Goal: Check status: Check status

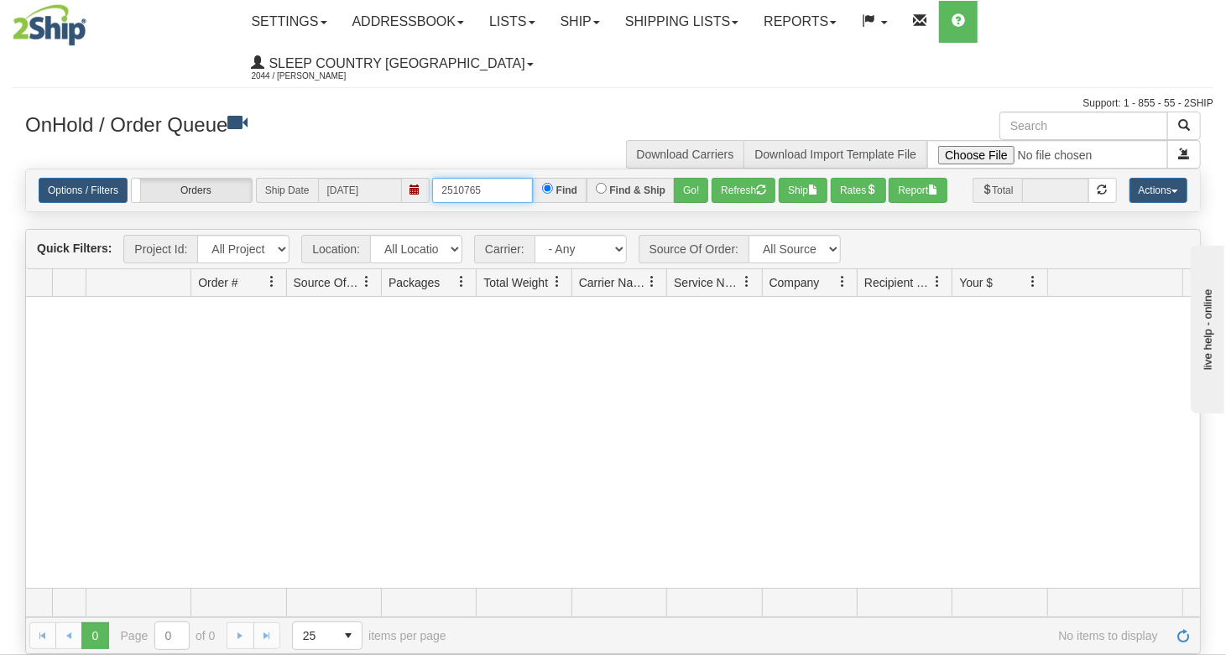
drag, startPoint x: 500, startPoint y: 198, endPoint x: 365, endPoint y: 210, distance: 135.6
click at [372, 210] on div "Options / Filters Group Shipments Orders Ship Date 09/23/2025 2510765 Find Find…" at bounding box center [613, 190] width 1174 height 42
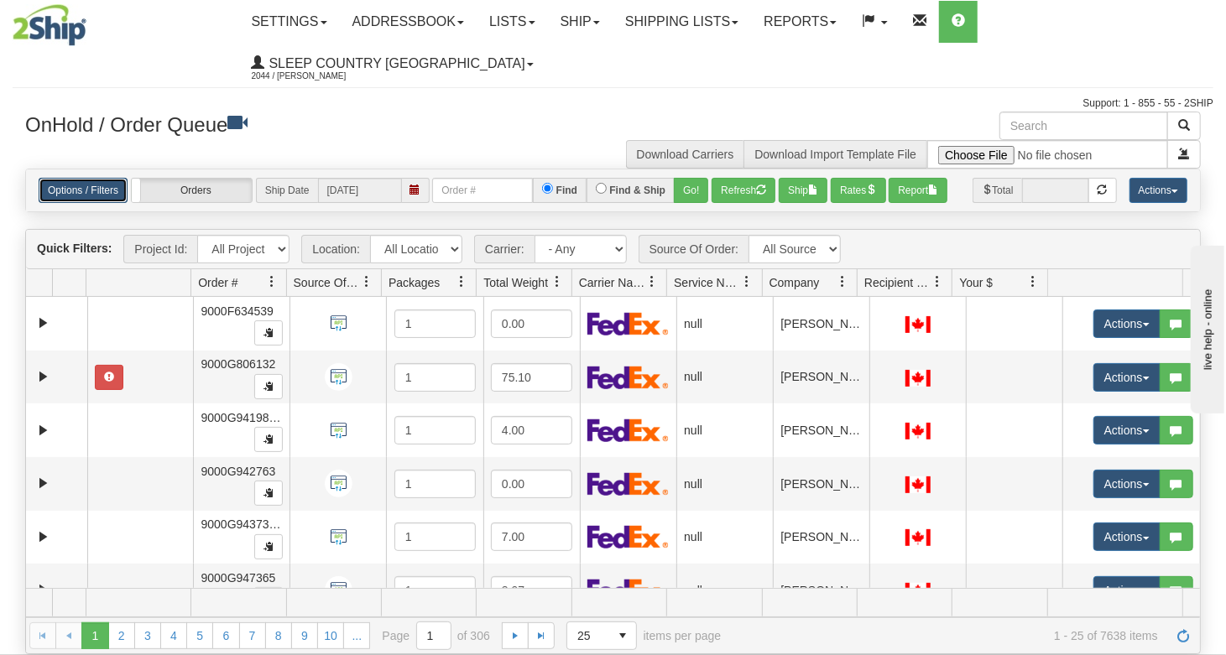
click at [94, 191] on link "Options / Filters" at bounding box center [83, 190] width 89 height 25
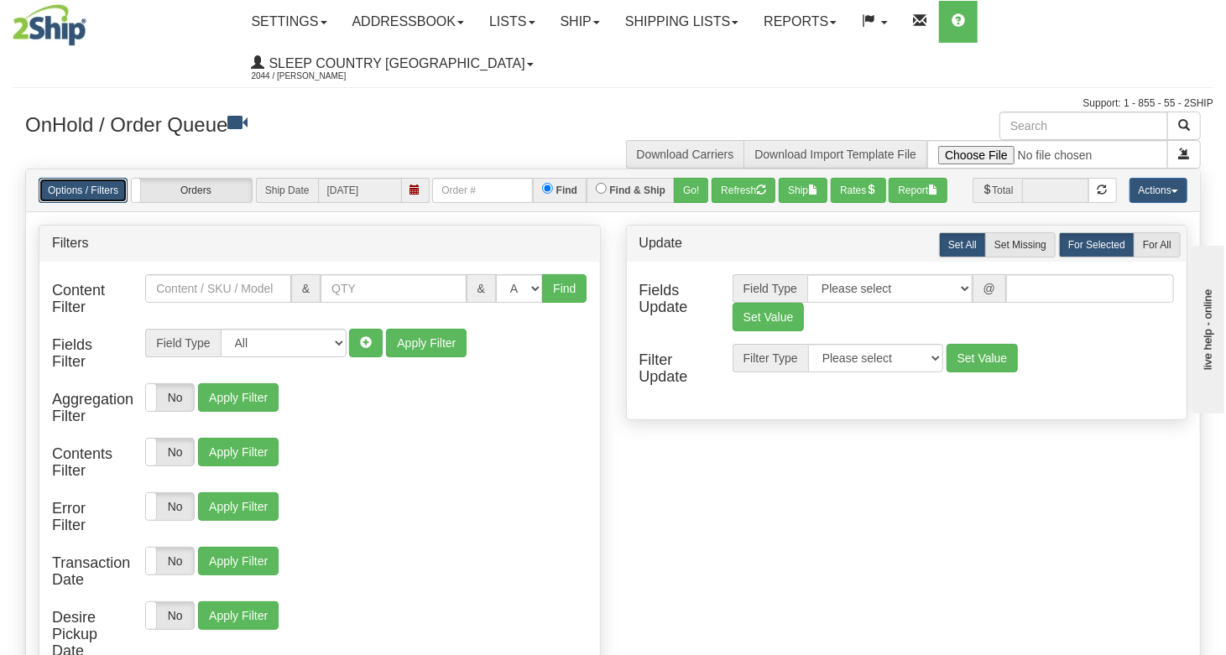
click at [94, 192] on link "Options / Filters" at bounding box center [83, 190] width 89 height 25
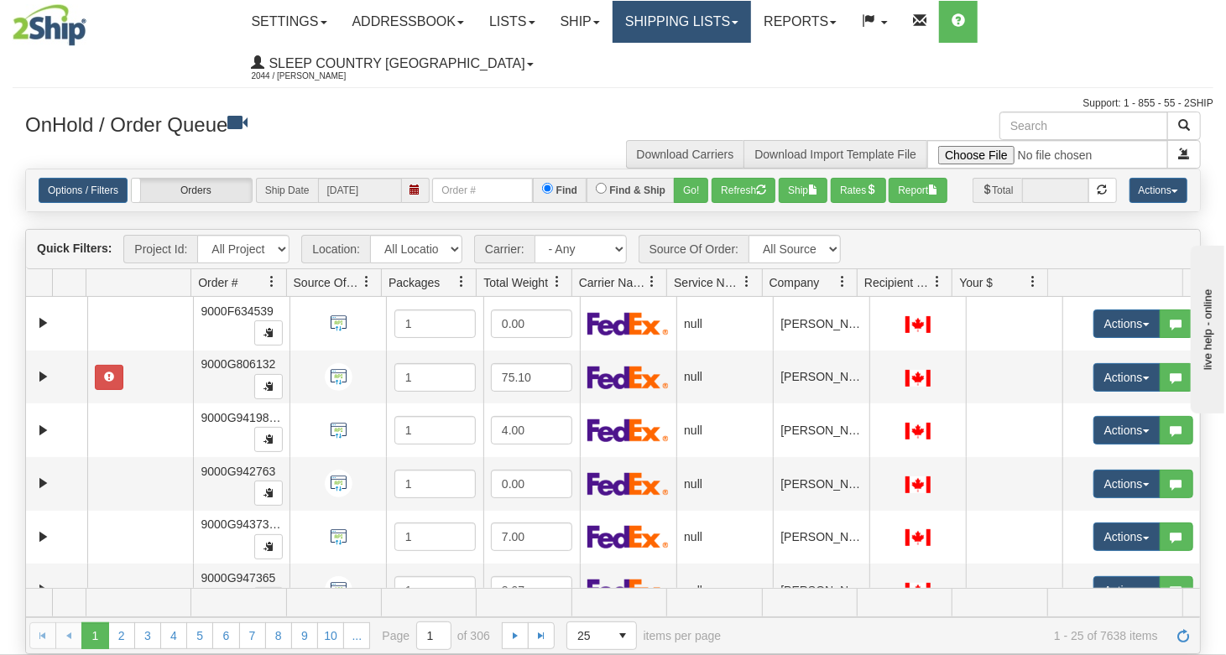
click at [695, 25] on link "Shipping lists" at bounding box center [681, 22] width 138 height 42
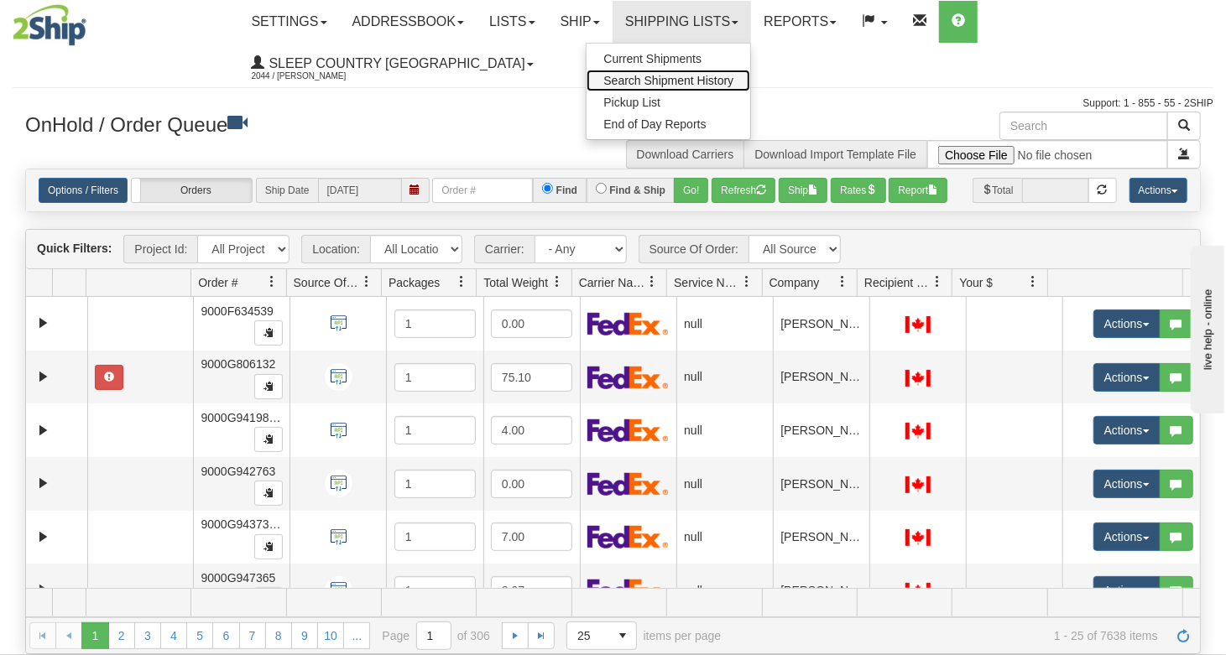
click at [680, 72] on link "Search Shipment History" at bounding box center [668, 81] width 164 height 22
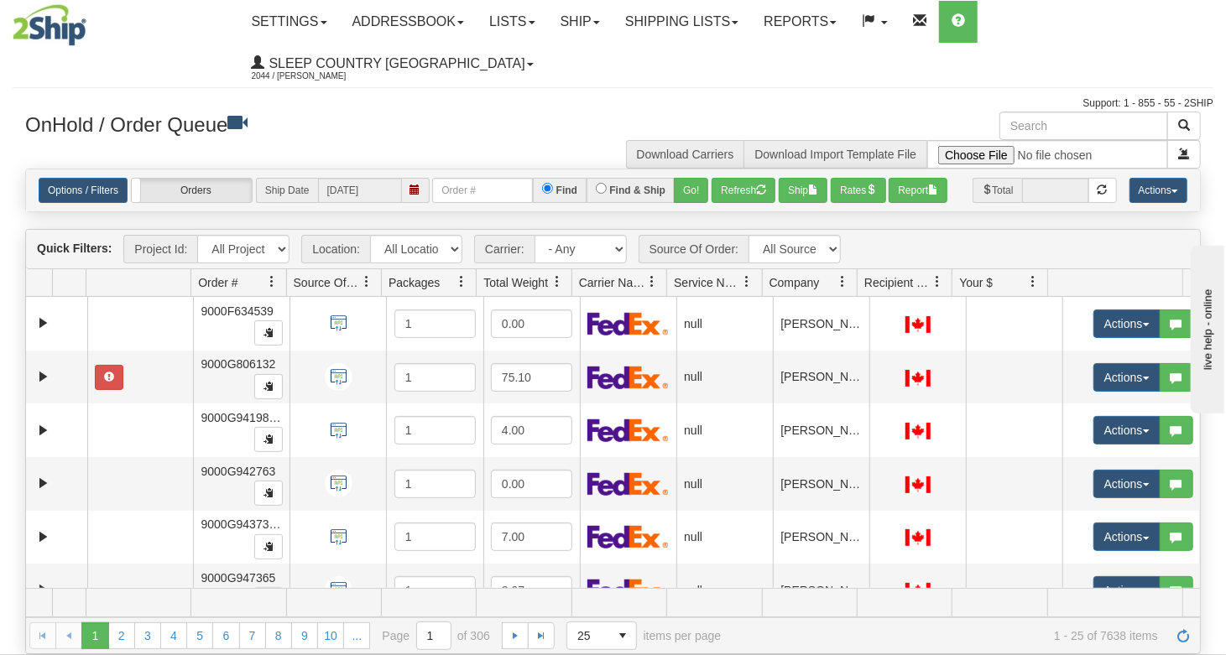
click at [680, 72] on ul "Settings Shipping Preferences Fields Preferences New Addressbook Recipients Sen…" at bounding box center [726, 43] width 974 height 84
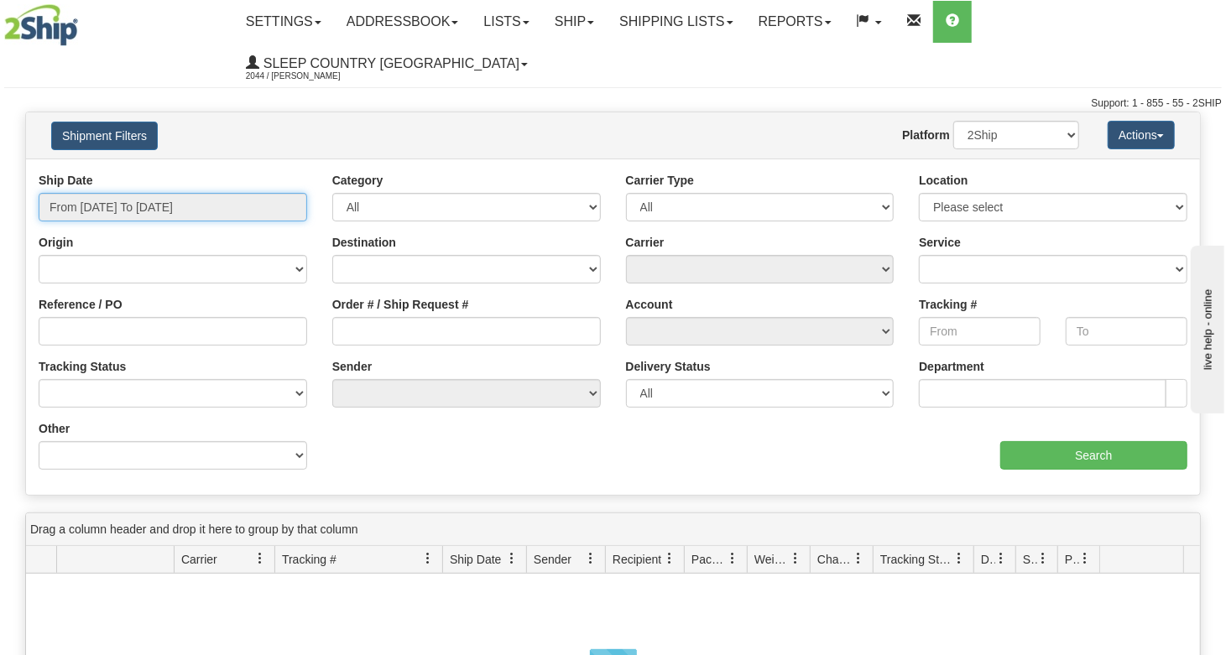
click at [146, 193] on input "From [DATE] To [DATE]" at bounding box center [173, 207] width 268 height 29
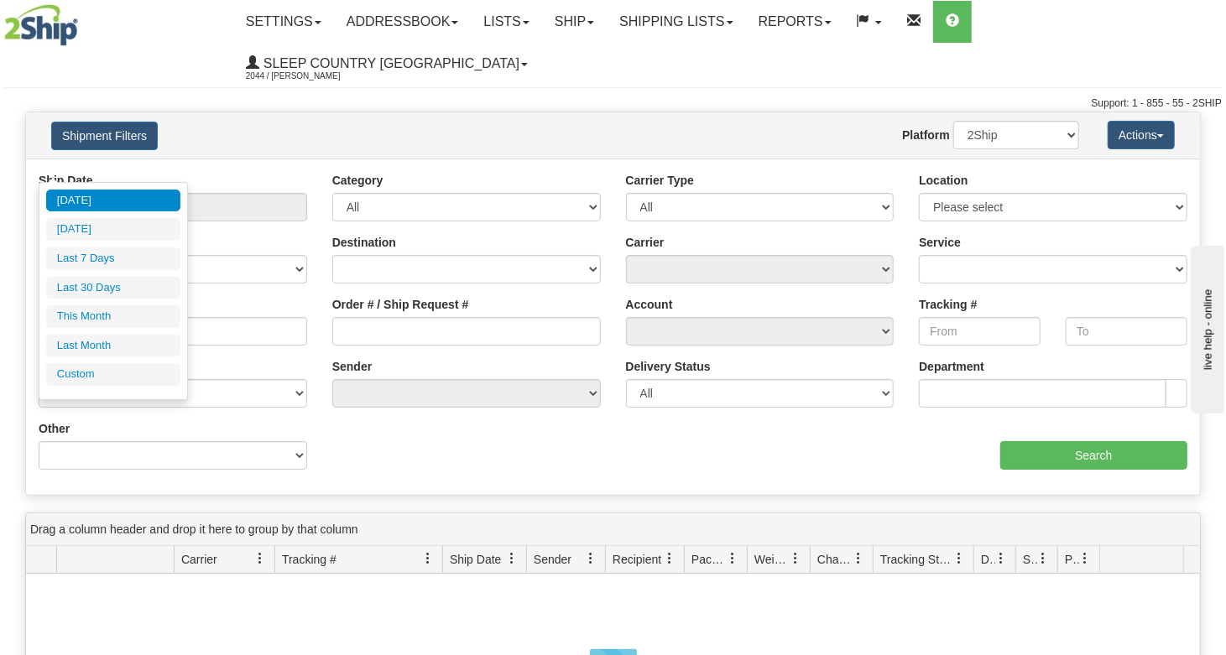
drag, startPoint x: 125, startPoint y: 279, endPoint x: 419, endPoint y: 298, distance: 295.1
click at [126, 277] on li "Last 30 Days" at bounding box center [113, 288] width 134 height 23
type input "From 08/25/2025 To 09/23/2025"
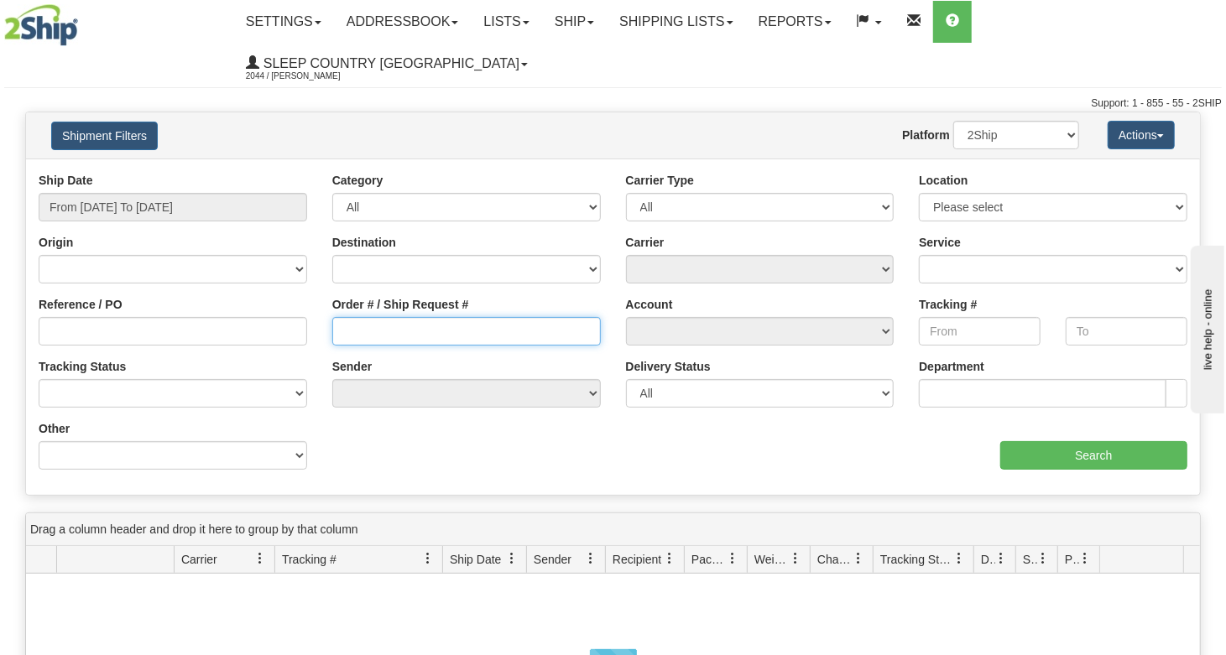
drag, startPoint x: 411, startPoint y: 298, endPoint x: 426, endPoint y: 286, distance: 19.1
click at [411, 317] on input "Order # / Ship Request #" at bounding box center [466, 331] width 268 height 29
paste input "2510765"
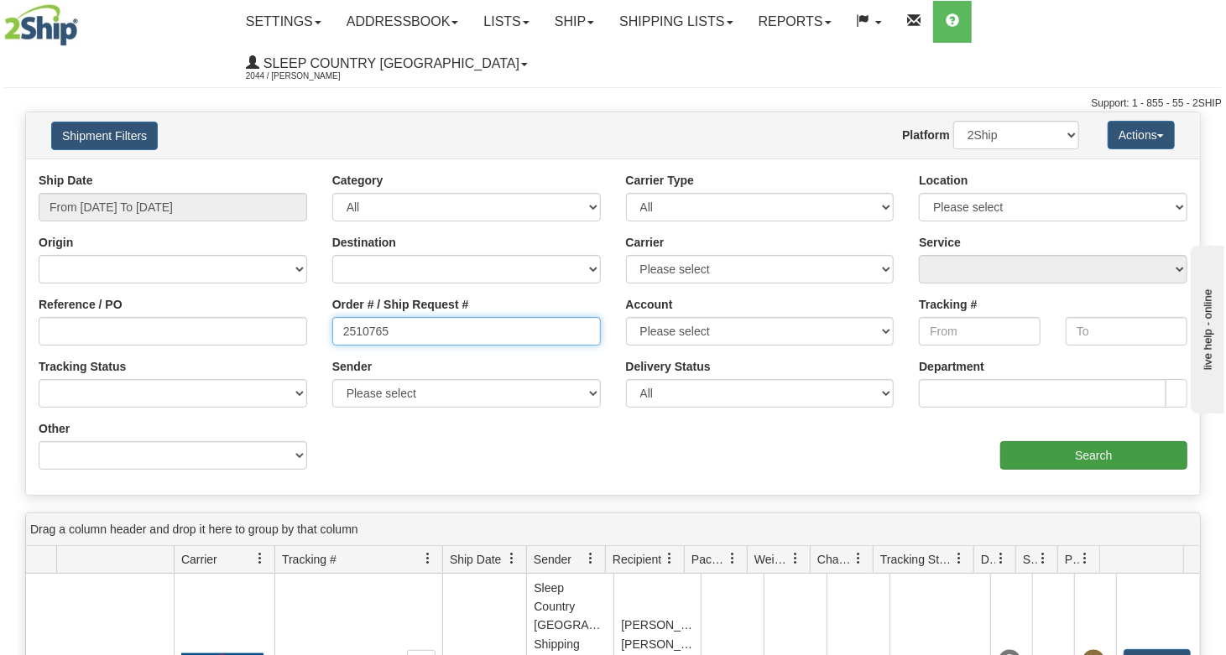
type input "2510765"
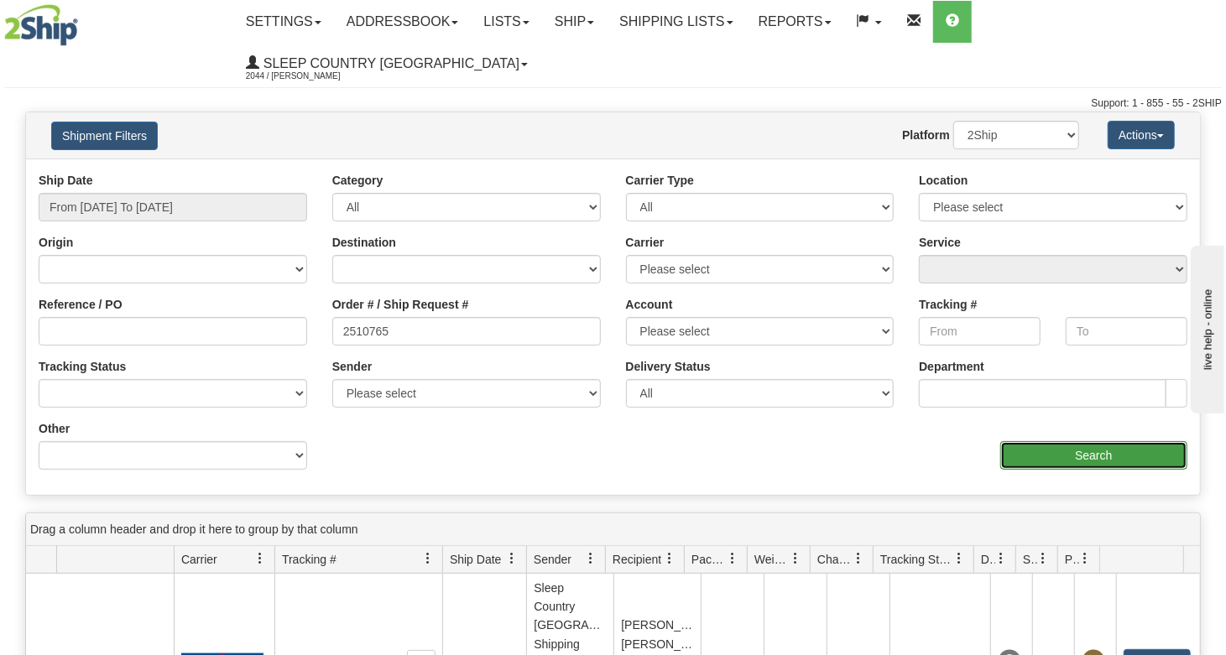
click at [1053, 441] on input "Search" at bounding box center [1093, 455] width 187 height 29
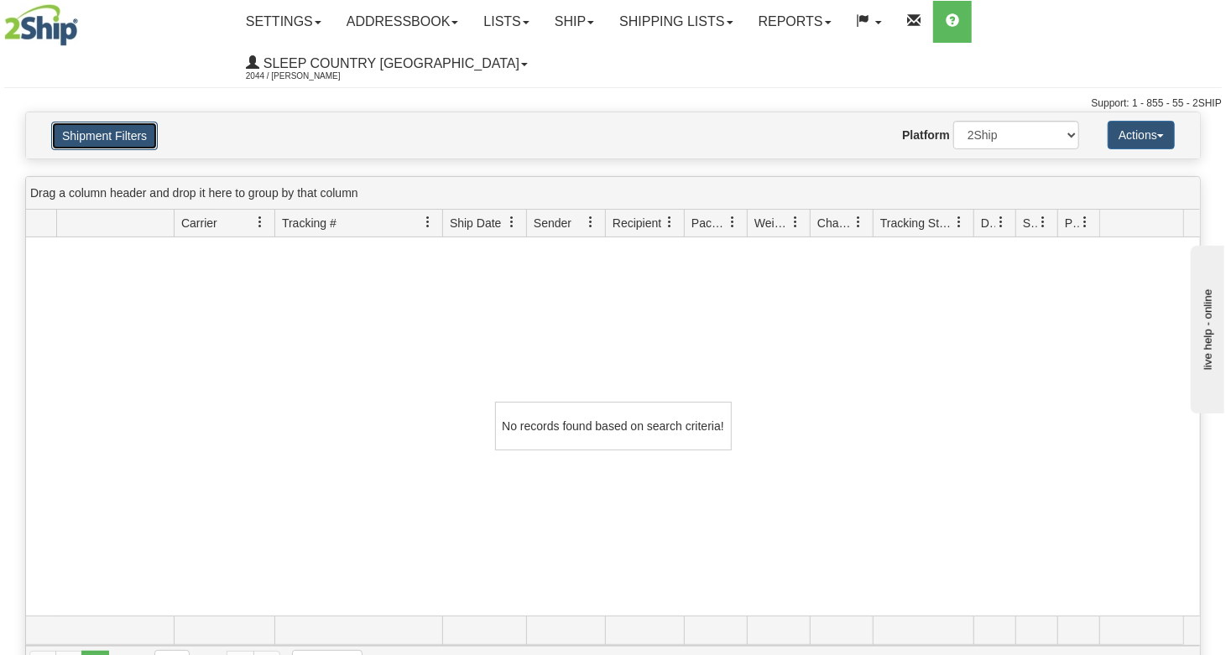
click at [118, 122] on button "Shipment Filters" at bounding box center [104, 136] width 107 height 29
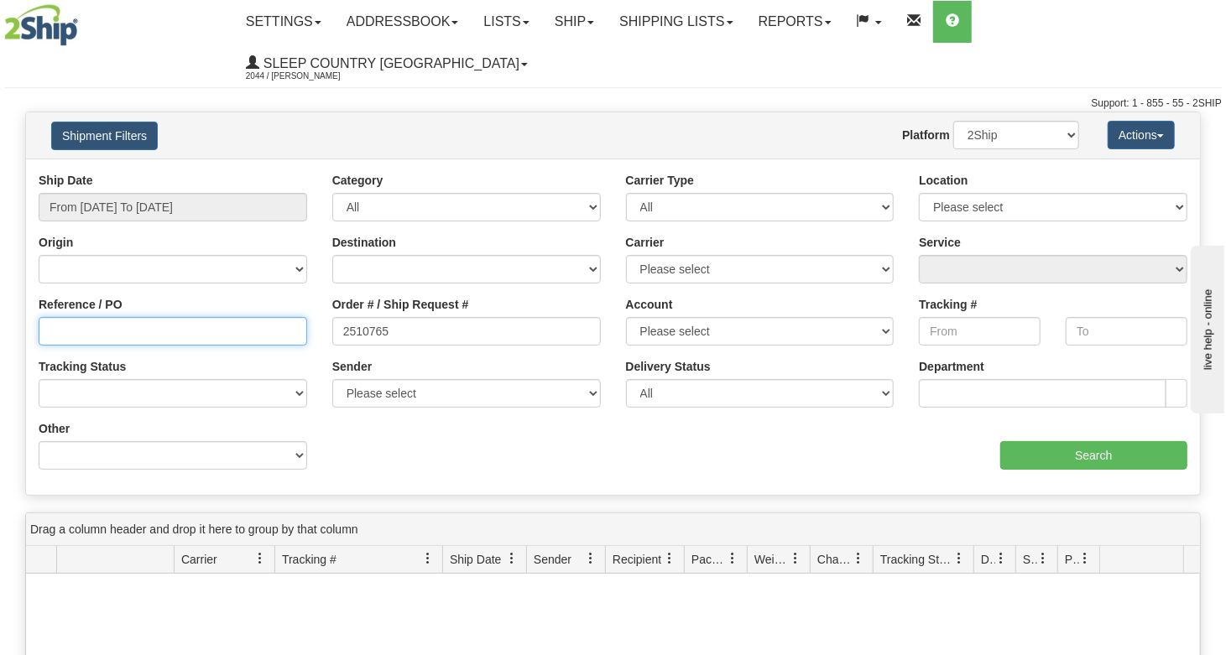
drag, startPoint x: 190, startPoint y: 285, endPoint x: 211, endPoint y: 289, distance: 22.2
click at [190, 317] on input "Reference / PO" at bounding box center [173, 331] width 268 height 29
paste input "2510765"
type input "2510765"
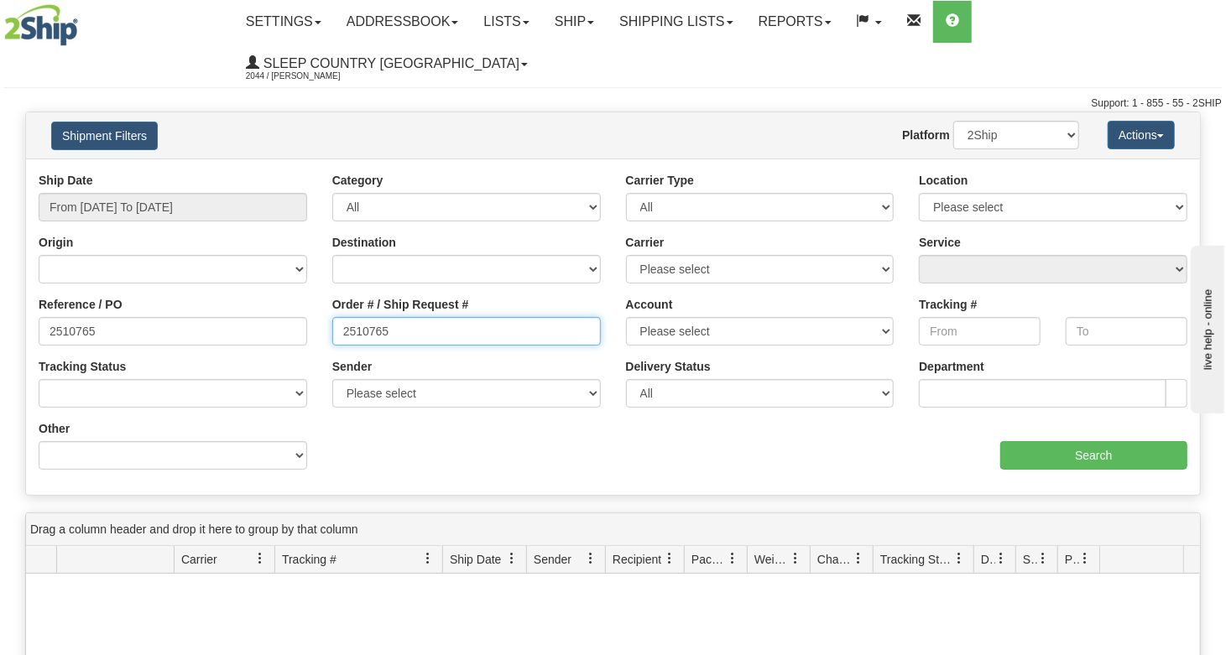
click at [415, 317] on input "2510765" at bounding box center [466, 331] width 268 height 29
click at [416, 317] on input "2510765" at bounding box center [466, 331] width 268 height 29
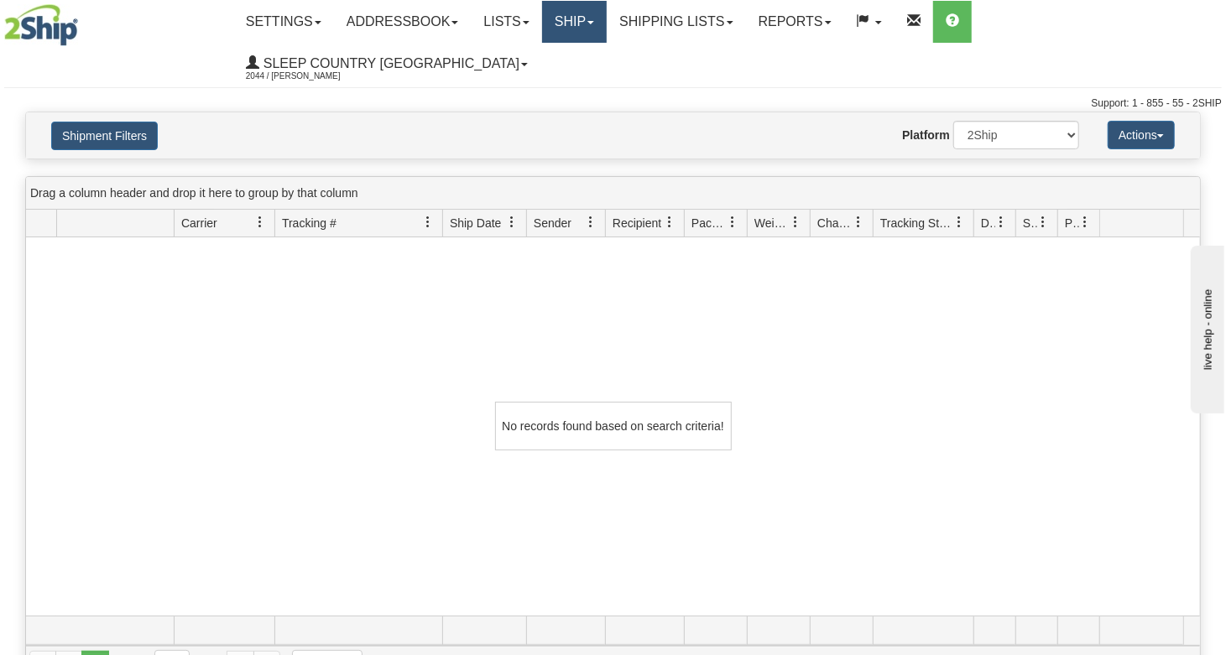
drag, startPoint x: 581, startPoint y: 17, endPoint x: 592, endPoint y: 36, distance: 22.2
click at [583, 17] on link "Ship" at bounding box center [574, 22] width 65 height 42
click at [565, 75] on span "OnHold / Order Queue" at bounding box center [530, 80] width 118 height 13
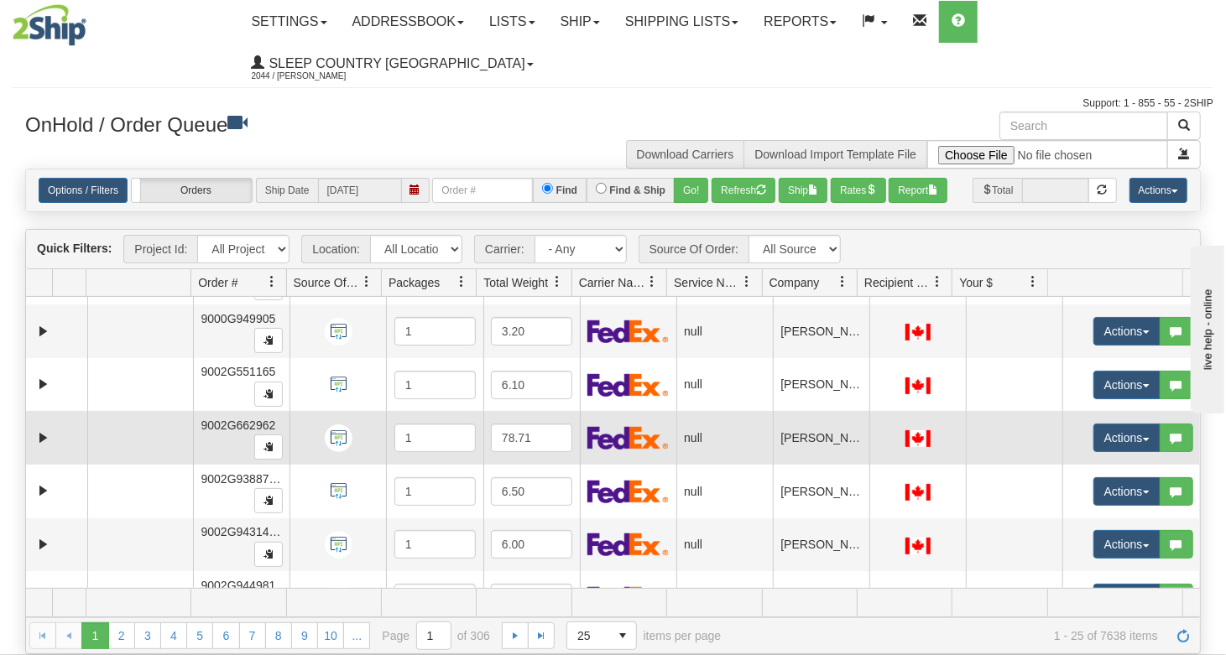
scroll to position [447, 0]
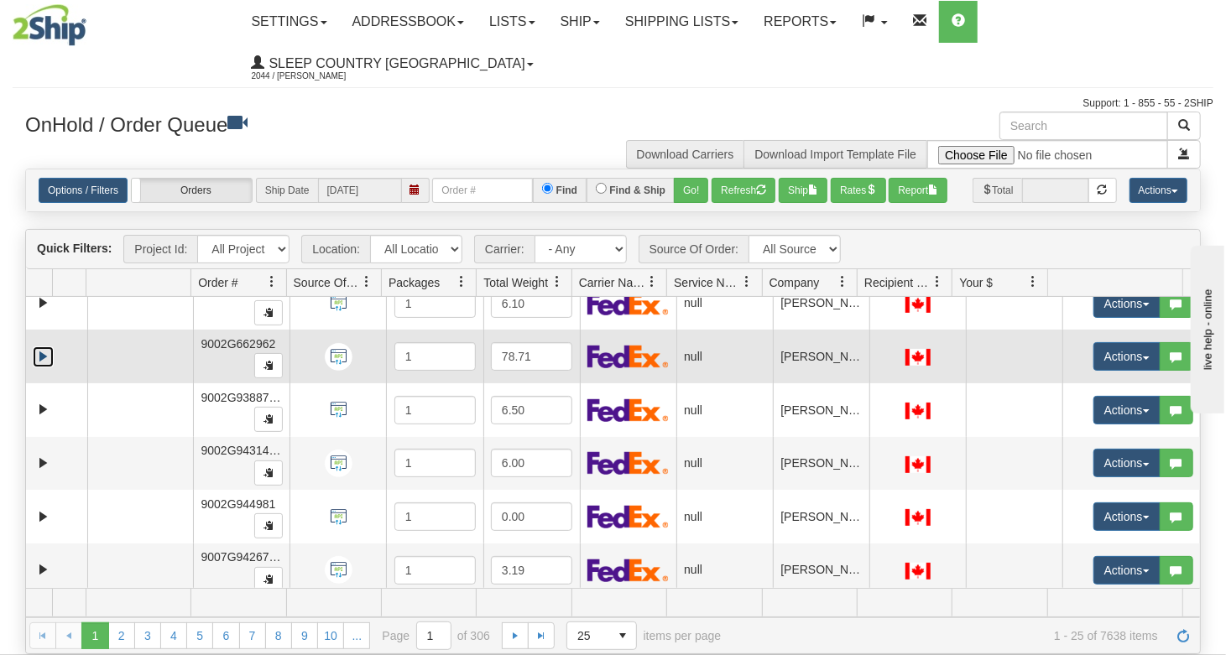
click at [40, 349] on link "Expand" at bounding box center [43, 356] width 21 height 21
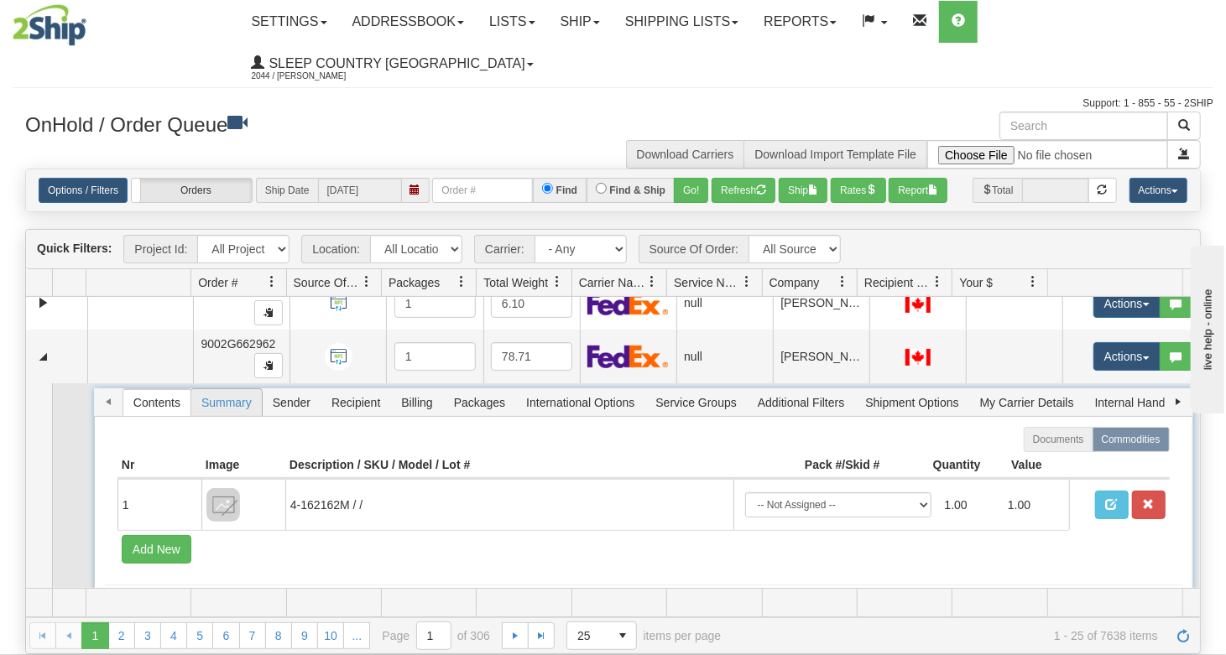
click at [244, 408] on span "Summary" at bounding box center [226, 402] width 70 height 27
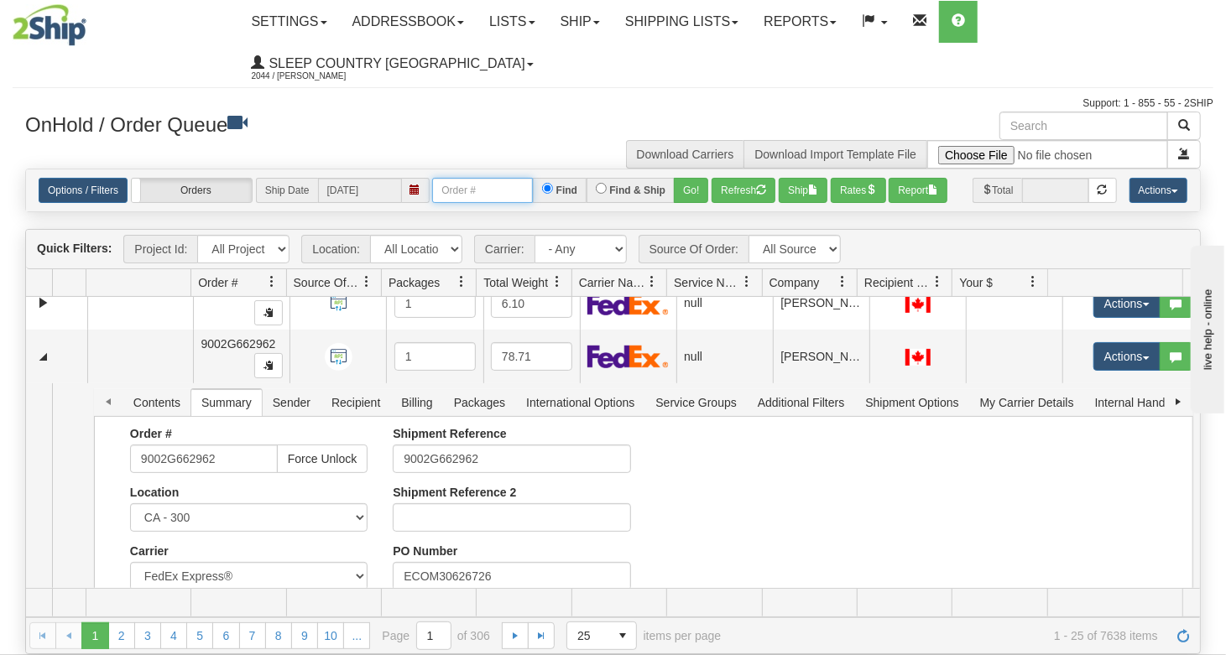
click at [492, 192] on input "Order #" at bounding box center [482, 190] width 101 height 25
paste input "2510765"
click at [439, 198] on input "2510765" at bounding box center [482, 190] width 101 height 25
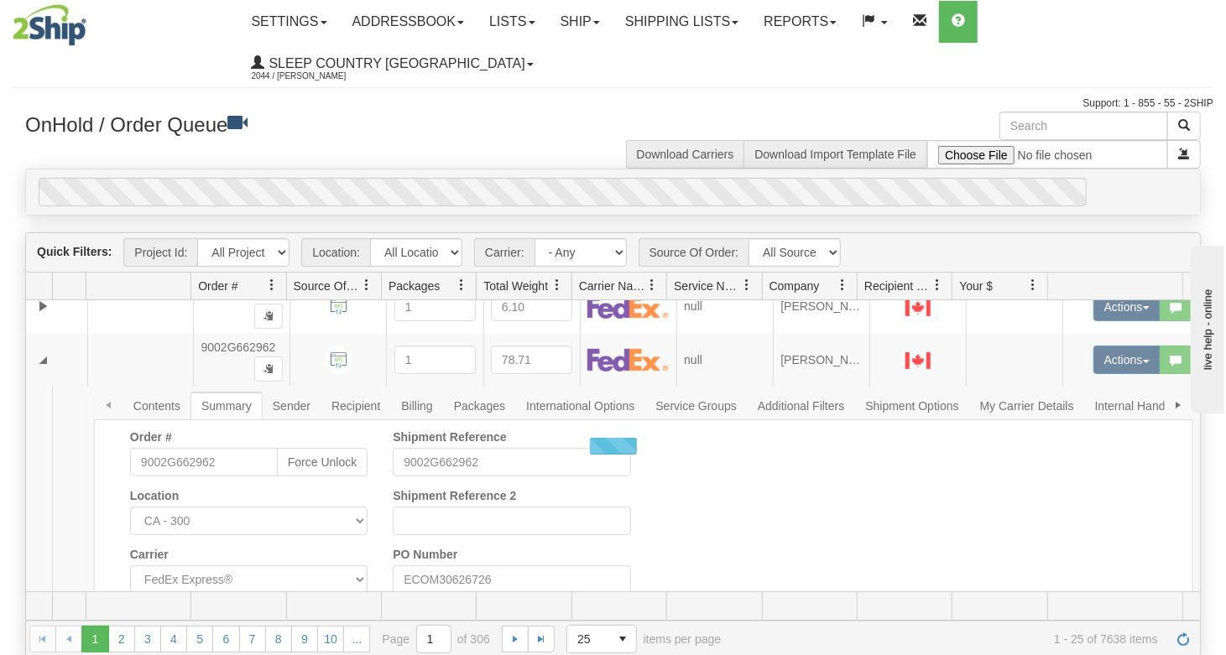
scroll to position [0, 0]
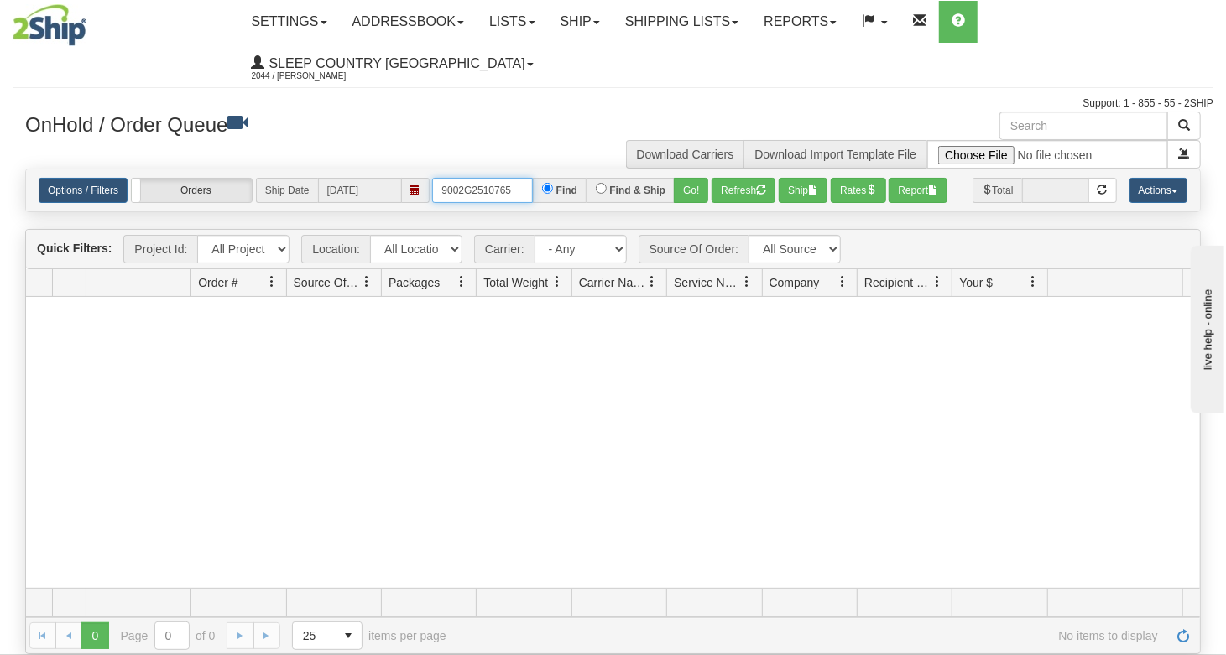
click at [490, 186] on input "9002G2510765" at bounding box center [482, 190] width 101 height 25
click at [470, 195] on input "9002G2510765" at bounding box center [482, 190] width 101 height 25
drag, startPoint x: 467, startPoint y: 193, endPoint x: 557, endPoint y: 193, distance: 89.8
click at [557, 193] on div "9002G2510765 Find Find & Ship Go!" at bounding box center [570, 190] width 276 height 25
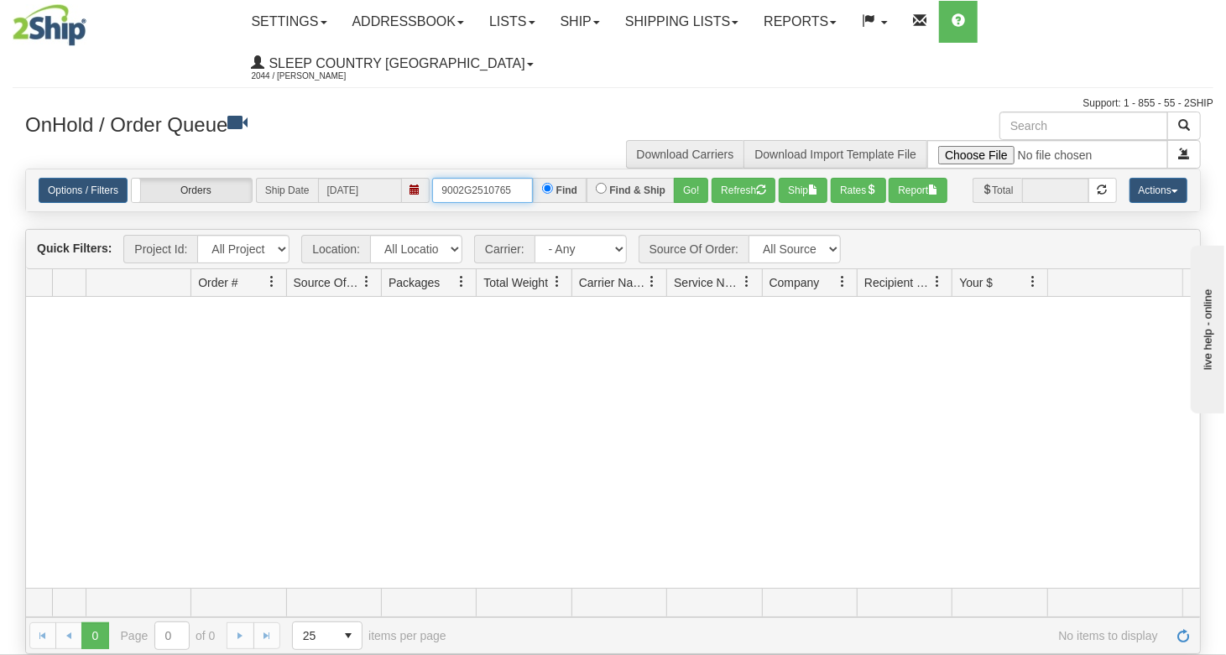
paste input "05857"
type input "9002G2505857"
click at [701, 23] on link "Shipping lists" at bounding box center [681, 22] width 138 height 42
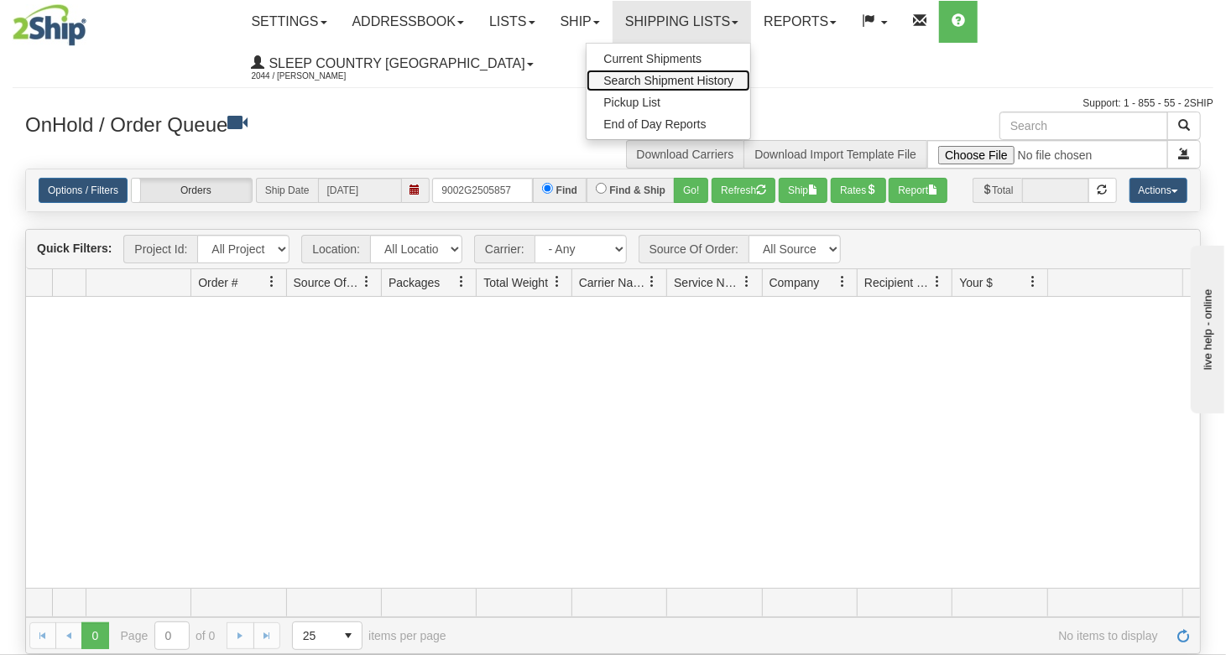
click at [666, 76] on span "Search Shipment History" at bounding box center [668, 80] width 130 height 13
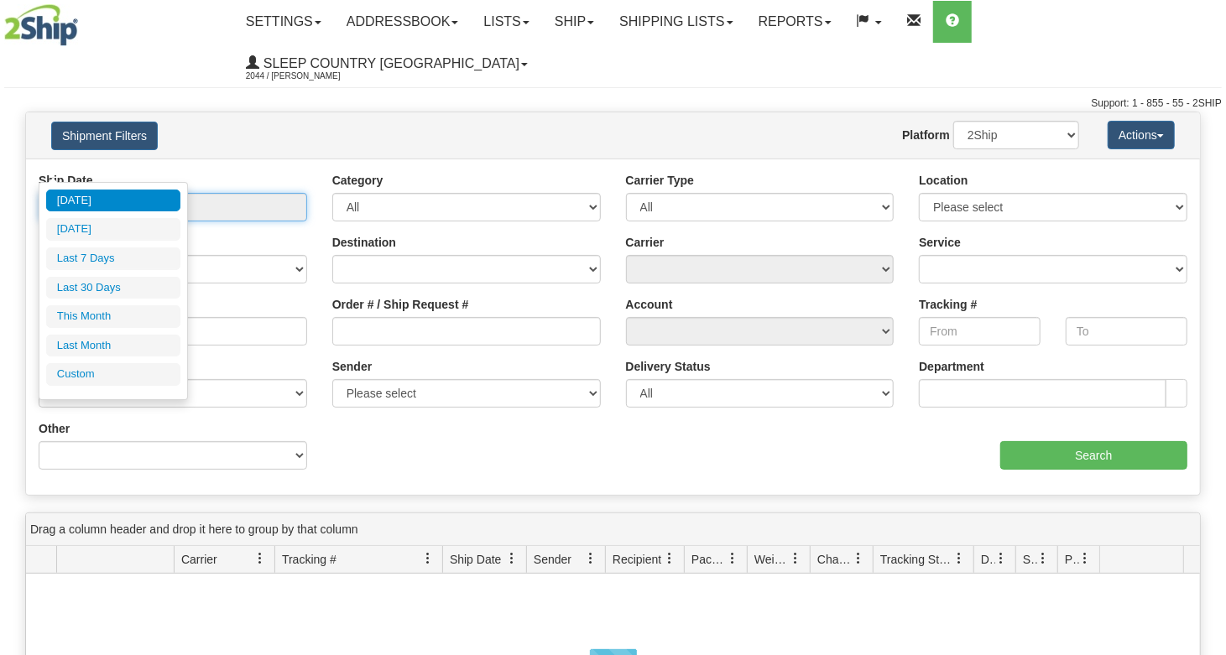
type input "[DATE]"
click at [203, 193] on input "From 09/22/2025 To 09/23/2025" at bounding box center [173, 207] width 268 height 29
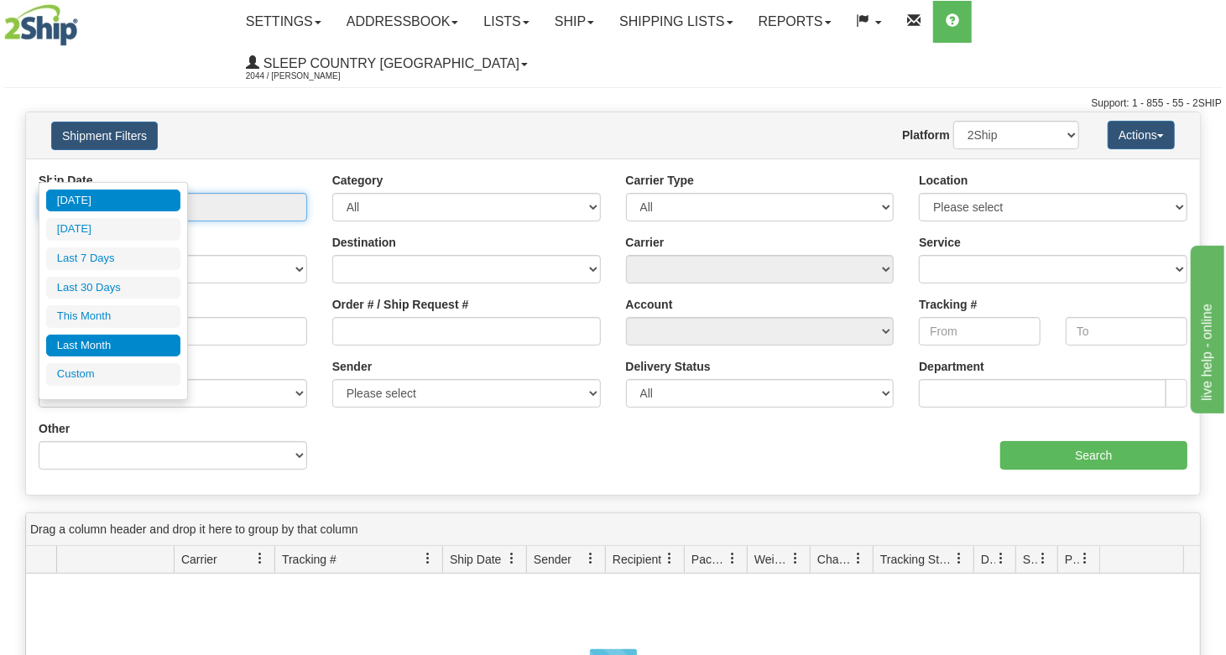
type input "09/01/2025"
type input "09/30/2025"
type input "[DATE]"
type input "08/01/2025"
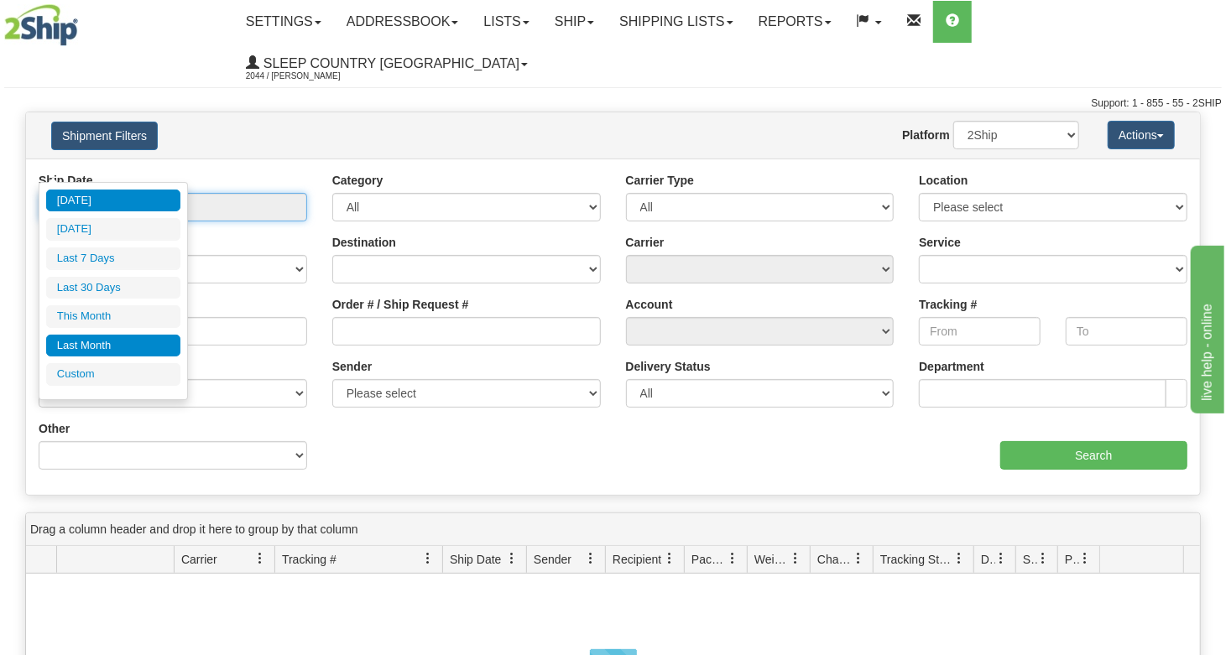
type input "08/31/2025"
type input "[DATE]"
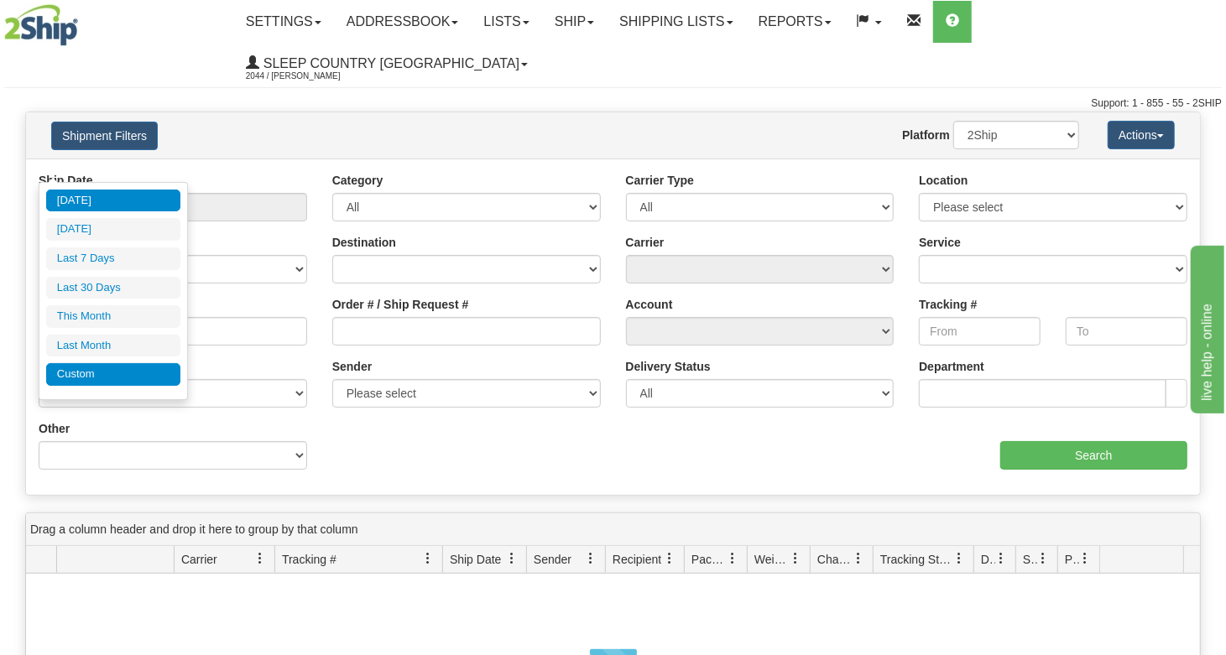
click at [105, 375] on li "Custom" at bounding box center [113, 374] width 134 height 23
type input "08/01/2025"
type input "08/31/2025"
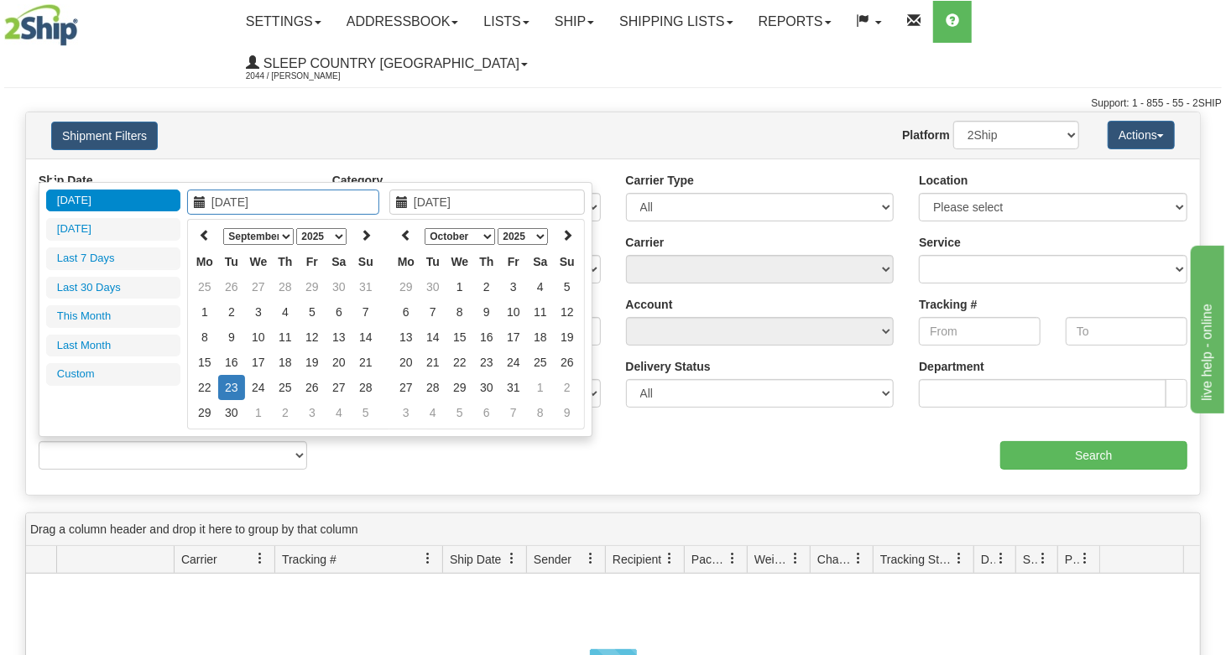
type input "09/01/2025"
type input "09/30/2025"
type input "[DATE]"
click at [204, 232] on icon at bounding box center [205, 235] width 12 height 12
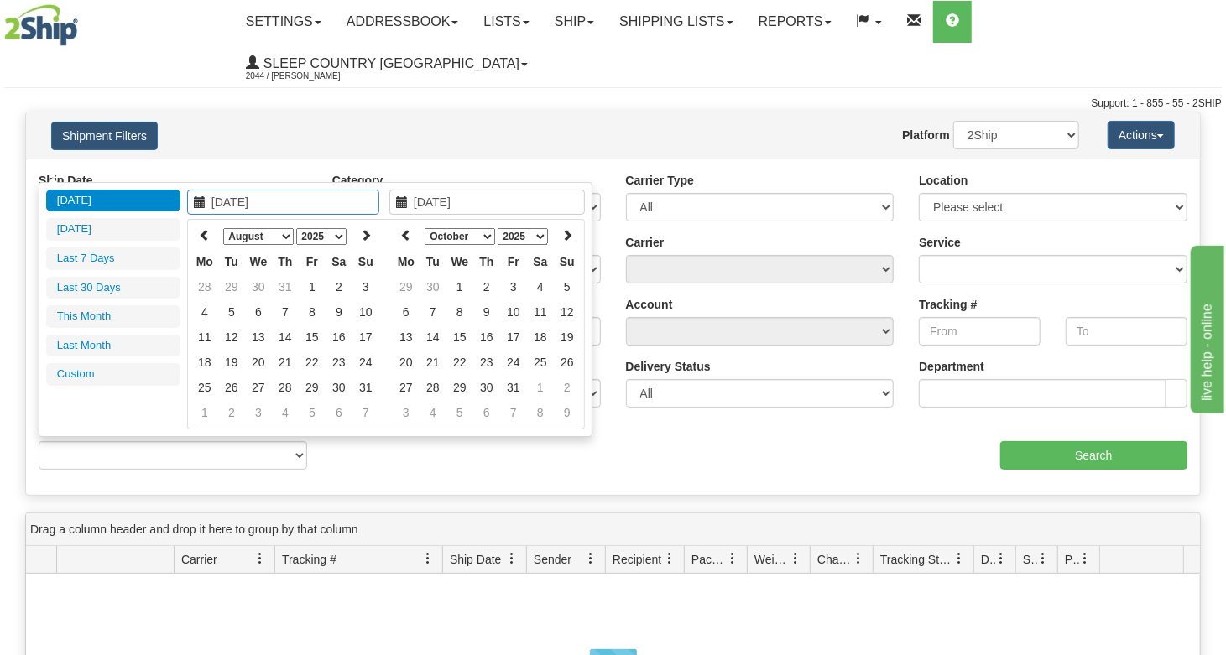
click at [204, 232] on icon at bounding box center [205, 235] width 12 height 12
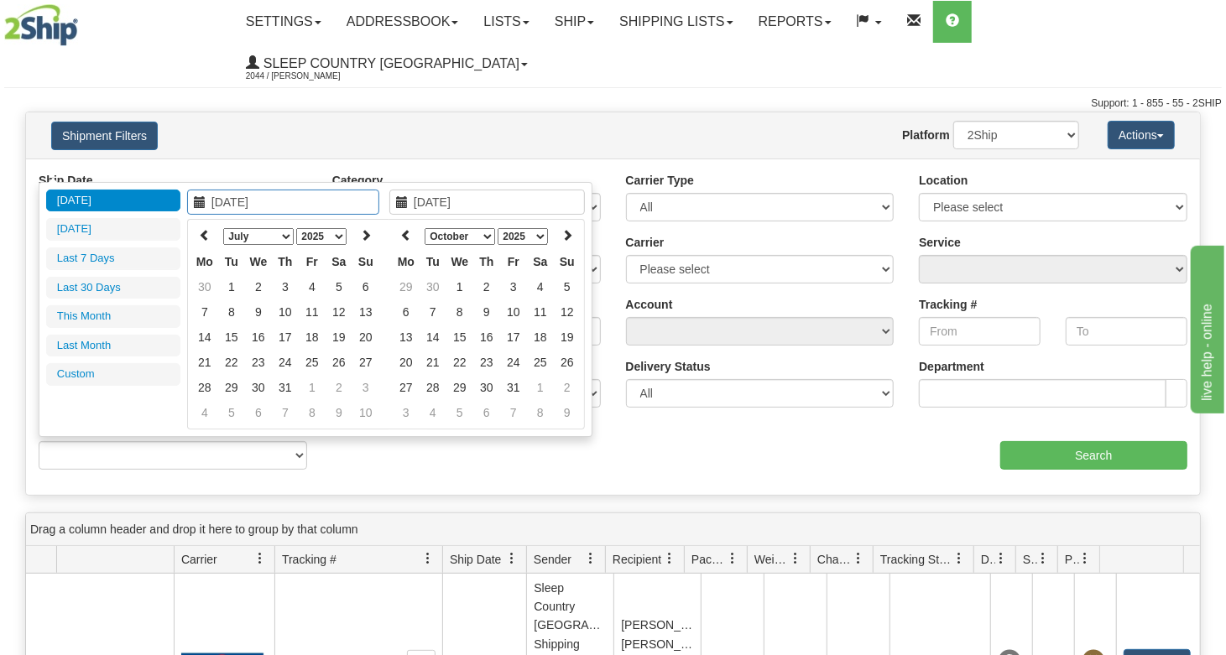
click at [204, 232] on icon at bounding box center [205, 235] width 12 height 12
click at [210, 232] on th at bounding box center [204, 236] width 27 height 26
type input "02/01/2025"
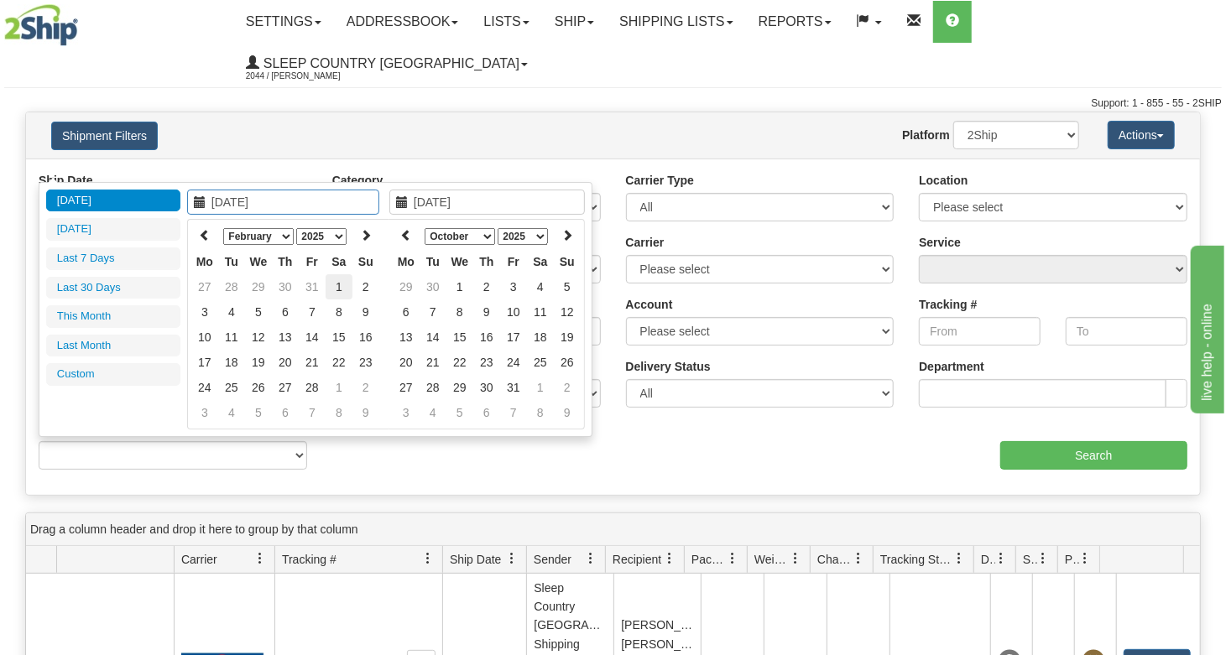
click at [336, 289] on td "1" at bounding box center [339, 286] width 27 height 25
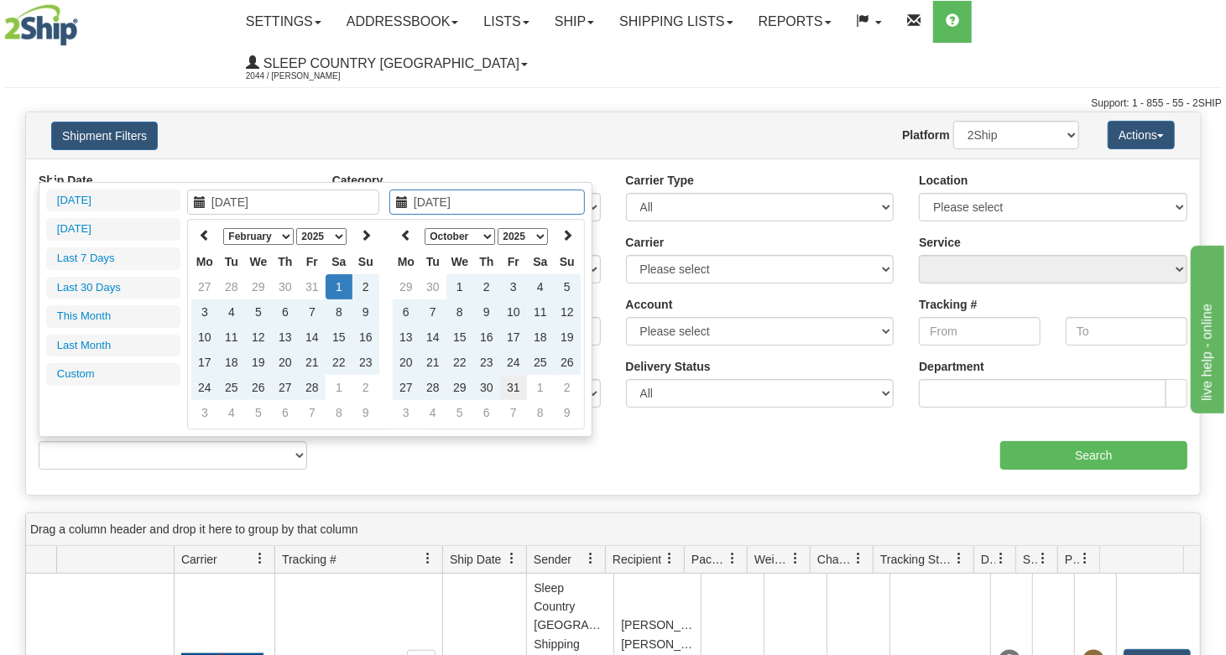
type input "10/31/2025"
click at [516, 381] on td "31" at bounding box center [513, 387] width 27 height 25
type input "From 02/01/2025 To 10/31/2025"
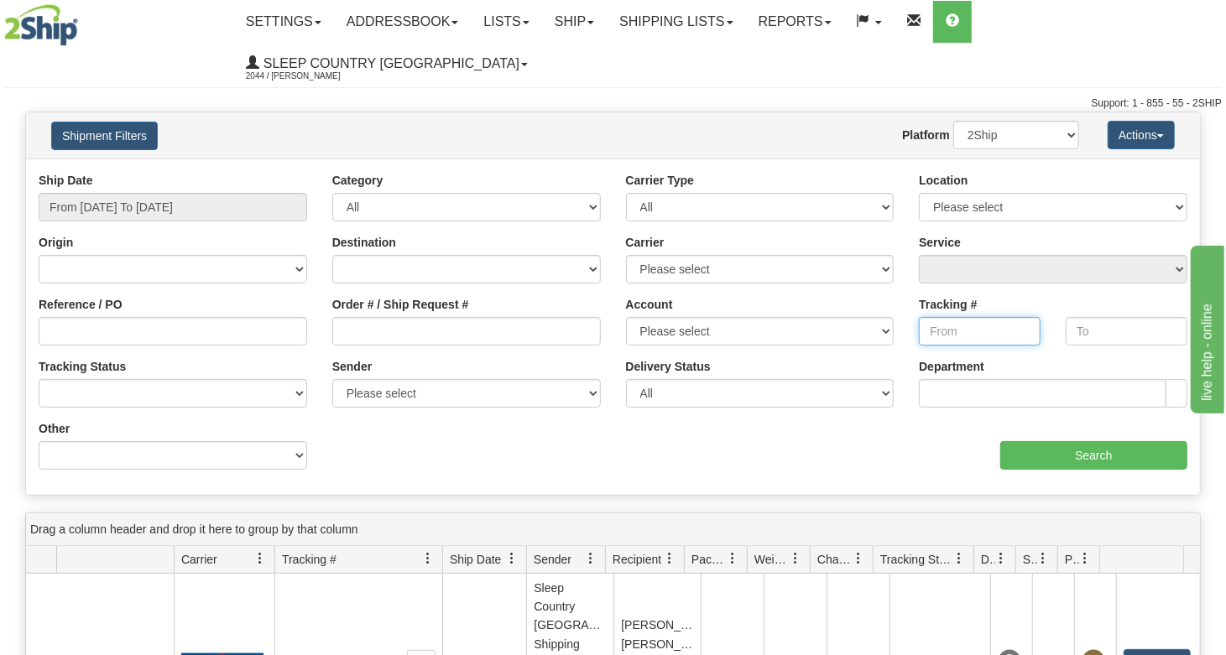
click at [965, 317] on input "Tracking #" at bounding box center [980, 331] width 122 height 29
drag, startPoint x: 352, startPoint y: 302, endPoint x: 399, endPoint y: 293, distance: 47.9
click at [355, 317] on input "Order # / Ship Request #" at bounding box center [466, 331] width 268 height 29
paste input "2505857"
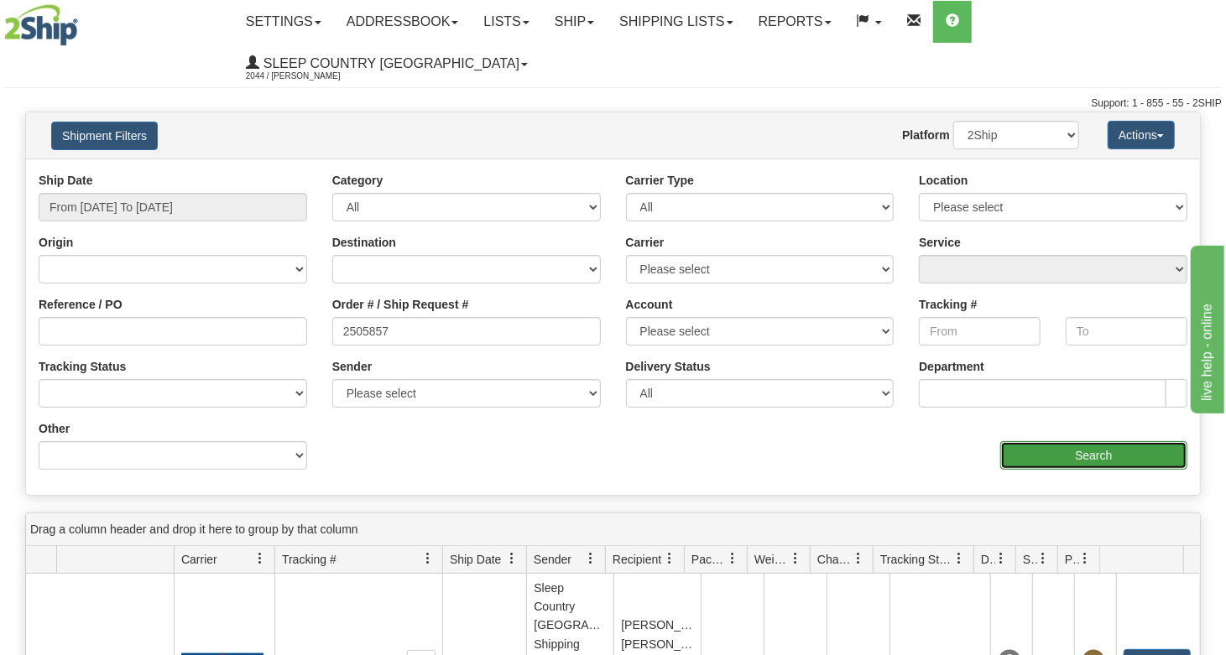
click at [1032, 441] on input "Search" at bounding box center [1093, 455] width 187 height 29
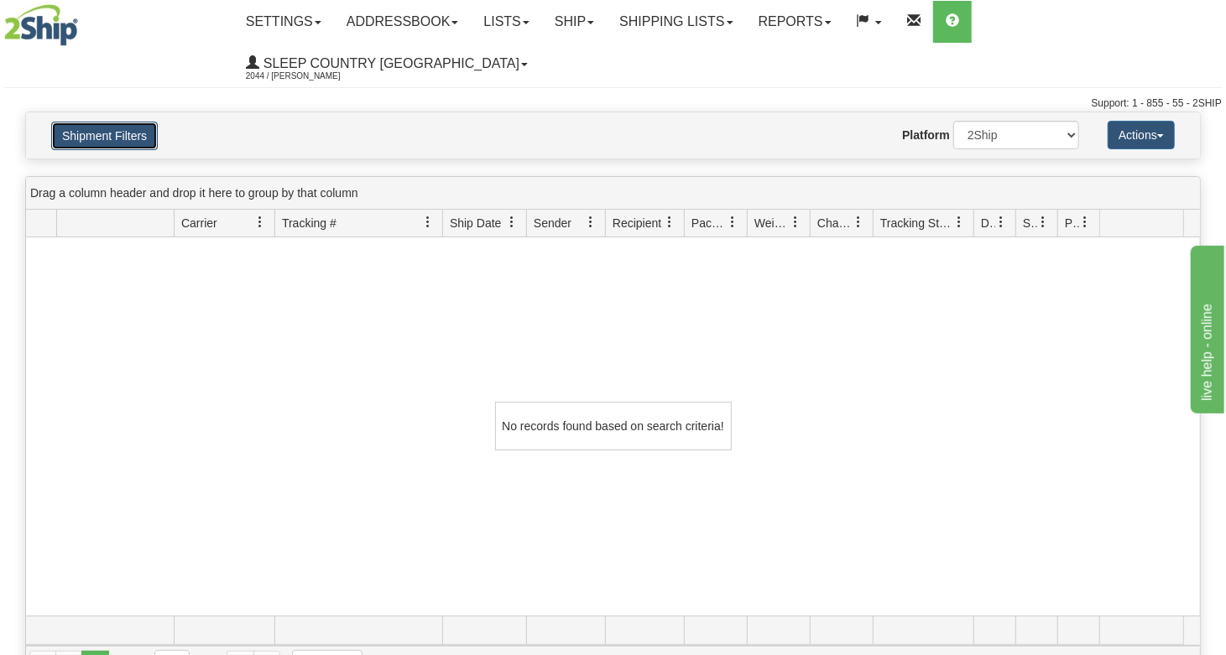
click at [154, 122] on button "Shipment Filters" at bounding box center [104, 136] width 107 height 29
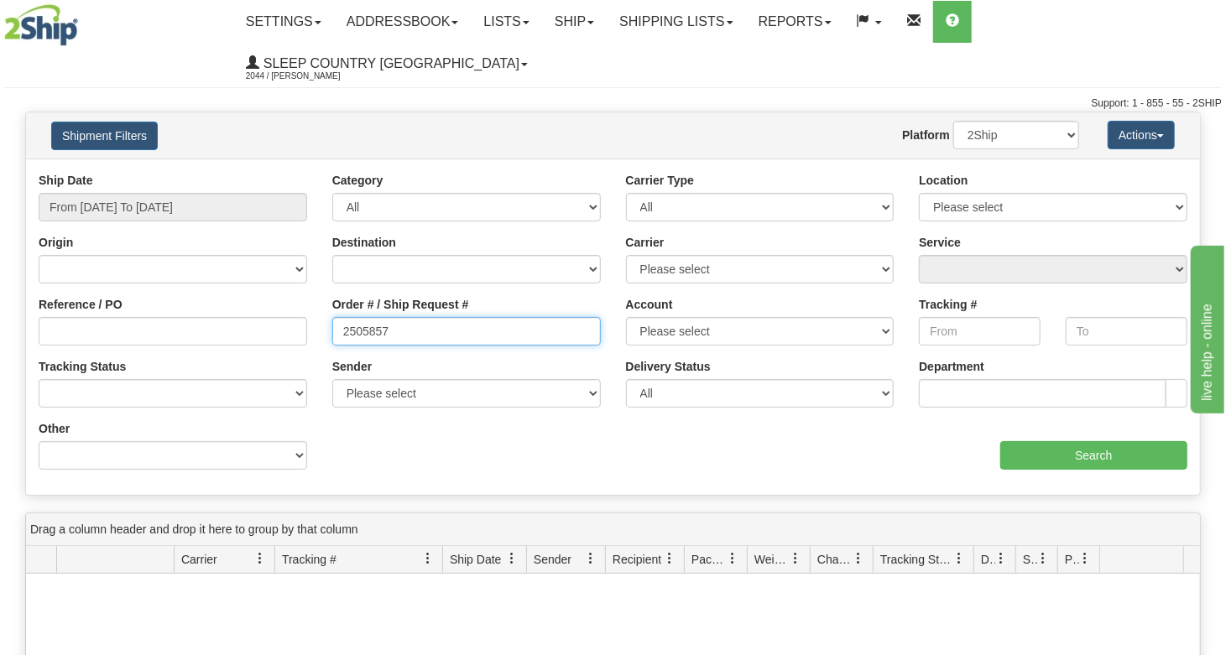
click at [383, 317] on input "2505857" at bounding box center [466, 331] width 268 height 29
paste input "10765"
type input "2510765"
click at [1023, 420] on div "aaa Search" at bounding box center [906, 444] width 587 height 49
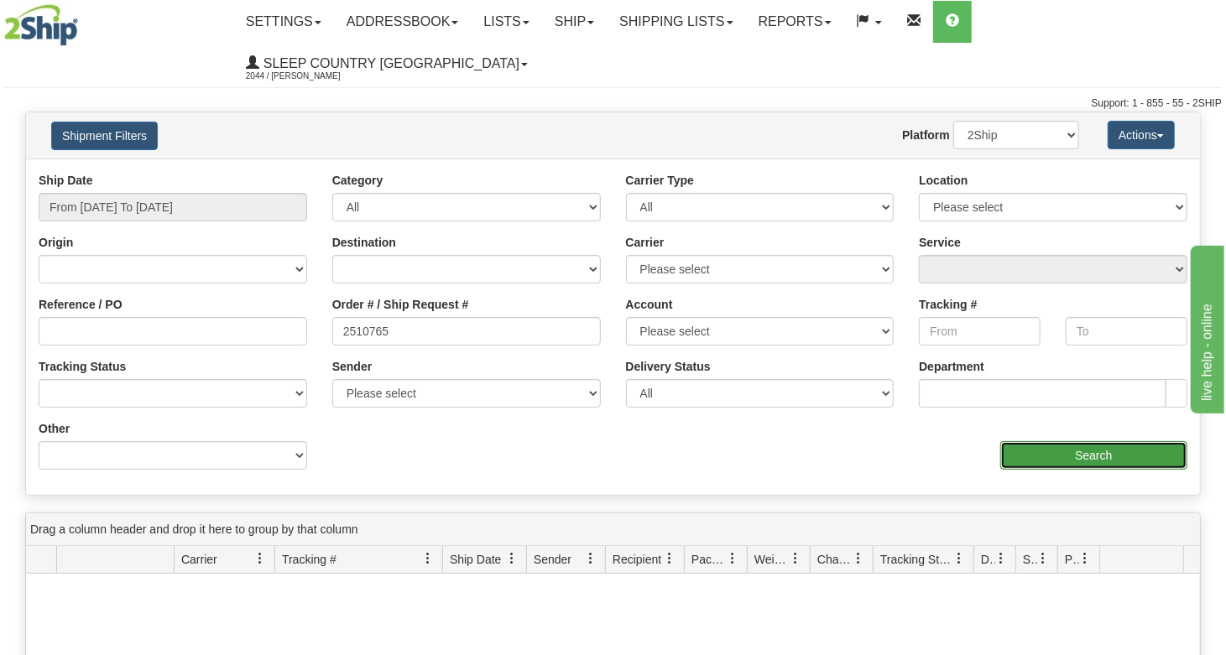
click at [1031, 441] on input "Search" at bounding box center [1093, 455] width 187 height 29
